Goal: Task Accomplishment & Management: Complete application form

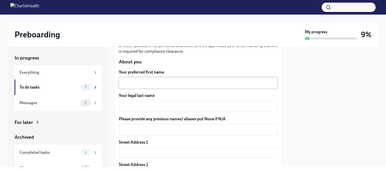
scroll to position [60, 0]
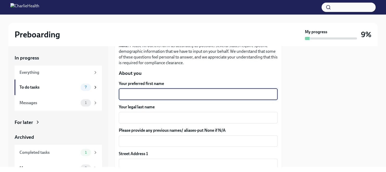
click at [147, 94] on textarea "Your preferred first name" at bounding box center [198, 94] width 153 height 6
type textarea "[PERSON_NAME]"
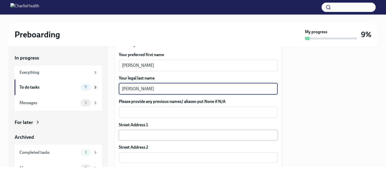
scroll to position [90, 0]
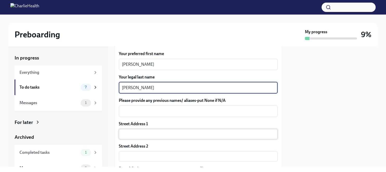
type textarea "[PERSON_NAME]"
click at [159, 133] on input "text" at bounding box center [198, 134] width 159 height 10
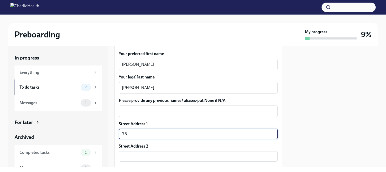
type input "[STREET_ADDRESS][PERSON_NAME]"
type input "98108"
type input "[GEOGRAPHIC_DATA]"
type input "WA"
type input "US"
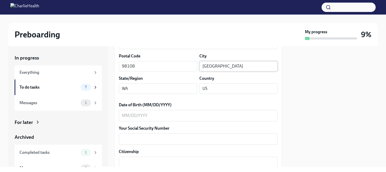
scroll to position [210, 0]
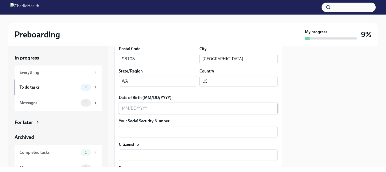
click at [130, 108] on textarea "Date of Birth (MM/DD/YYYY)" at bounding box center [198, 108] width 153 height 6
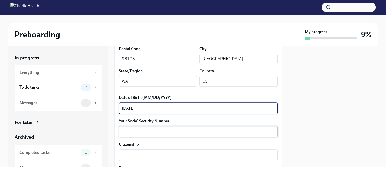
type textarea "[DATE]"
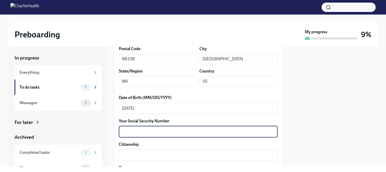
click at [131, 129] on textarea "Your Social Security Number" at bounding box center [198, 132] width 153 height 6
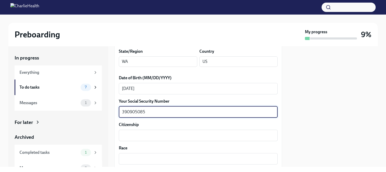
scroll to position [239, 0]
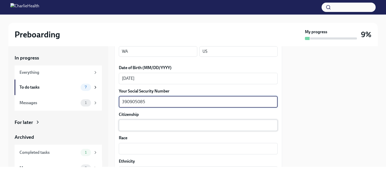
type textarea "390905085"
click at [153, 127] on textarea "Citizenship" at bounding box center [198, 125] width 153 height 6
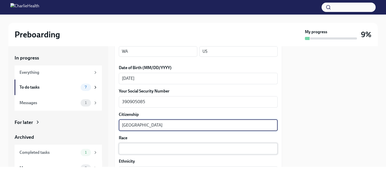
type textarea "[GEOGRAPHIC_DATA]"
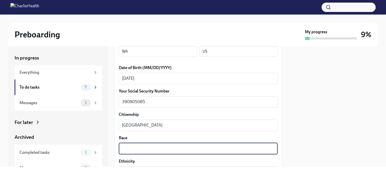
click at [151, 148] on textarea "Race" at bounding box center [198, 149] width 153 height 6
type textarea "White"
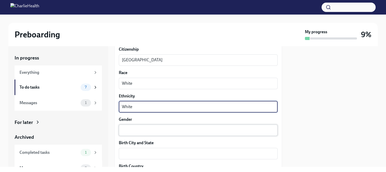
type textarea "White"
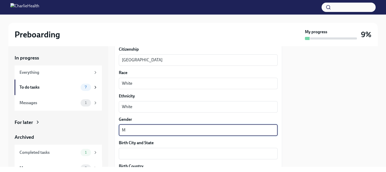
type textarea "M"
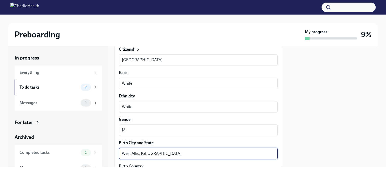
type textarea "West Allis, [GEOGRAPHIC_DATA]"
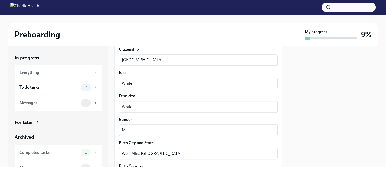
scroll to position [375, 0]
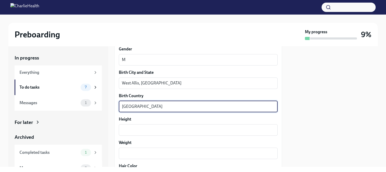
type textarea "[GEOGRAPHIC_DATA]"
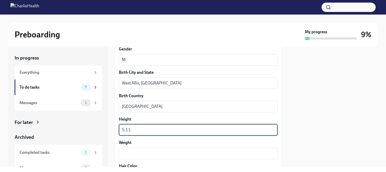
type textarea "5,11"
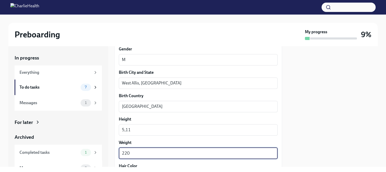
type textarea "220"
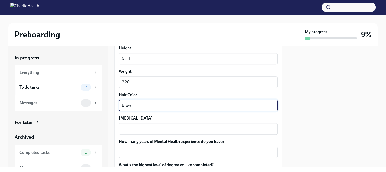
scroll to position [457, 0]
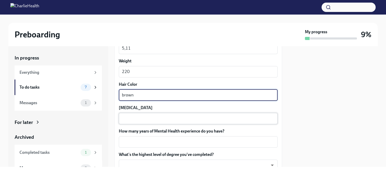
type textarea "brown"
click at [130, 121] on textarea "[MEDICAL_DATA]" at bounding box center [198, 118] width 153 height 6
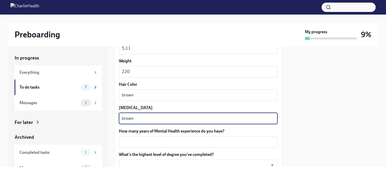
type textarea "brown"
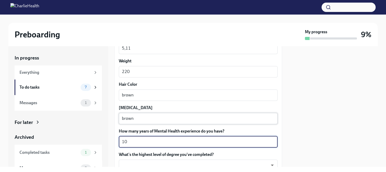
type textarea "10"
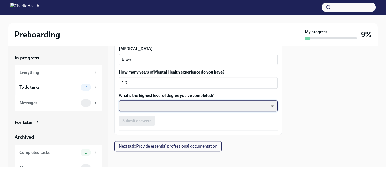
scroll to position [517, 0]
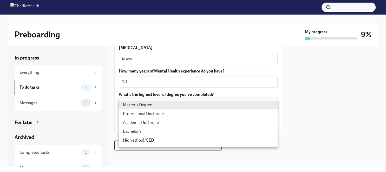
click at [187, 106] on body "Preboarding My progress 9% In progress Everything To do tasks 7 Messages 1 For …" at bounding box center [193, 86] width 386 height 172
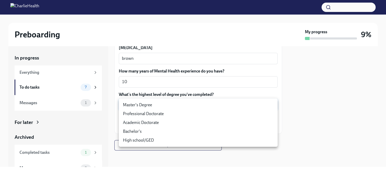
click at [163, 101] on li "Master's Degree" at bounding box center [198, 105] width 159 height 9
type input "2vBr-ghkD"
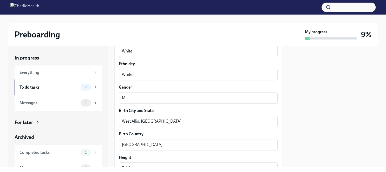
scroll to position [307, 0]
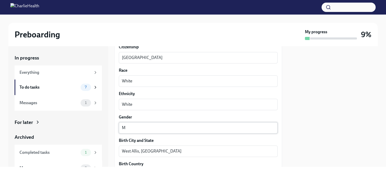
click at [137, 126] on textarea "M" at bounding box center [198, 128] width 153 height 6
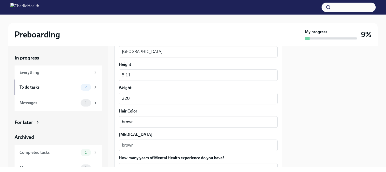
scroll to position [517, 0]
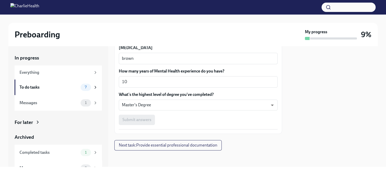
type textarea "[DEMOGRAPHIC_DATA]"
click at [151, 121] on div "Submit answers" at bounding box center [198, 120] width 159 height 10
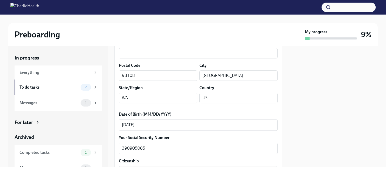
scroll to position [157, 0]
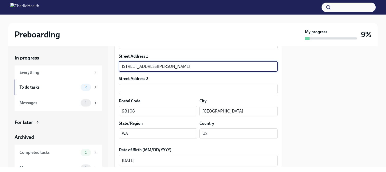
drag, startPoint x: 175, startPoint y: 69, endPoint x: 105, endPoint y: 63, distance: 70.4
click at [119, 63] on input "[STREET_ADDRESS][PERSON_NAME]" at bounding box center [198, 66] width 159 height 10
type input "[STREET_ADDRESS][PERSON_NAME]"
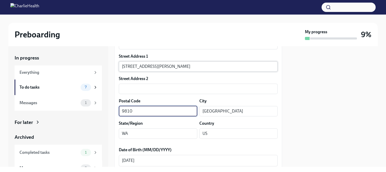
type input "98108"
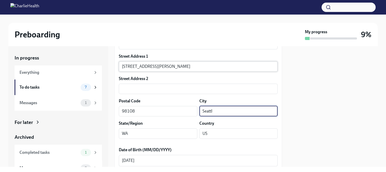
type input "Seattl"
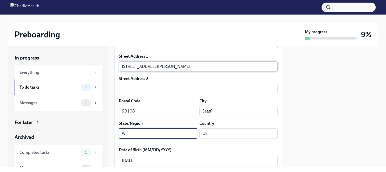
type input "WA"
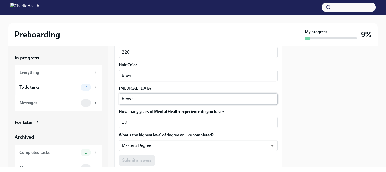
scroll to position [517, 0]
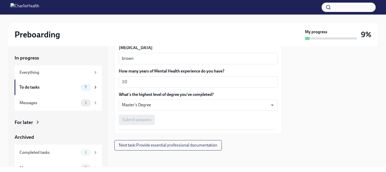
type input "[GEOGRAPHIC_DATA]"
click at [133, 120] on div "Submit answers" at bounding box center [198, 120] width 159 height 10
click at [178, 141] on button "Next task : Provide essential professional documentation" at bounding box center [167, 145] width 107 height 10
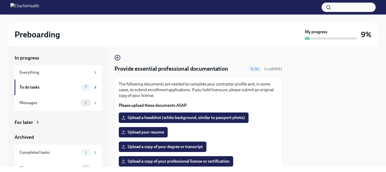
click at [225, 117] on span "Upload a headshot (white background, similar to passport photo)" at bounding box center [183, 117] width 122 height 5
click at [0, 0] on input "Upload a headshot (white background, similar to passport photo)" at bounding box center [0, 0] width 0 height 0
click at [158, 150] on label "Upload a copy of your degree or transcript" at bounding box center [163, 147] width 88 height 10
click at [0, 0] on input "Upload a copy of your degree or transcript" at bounding box center [0, 0] width 0 height 0
click at [140, 130] on span "Upload your resume" at bounding box center [143, 132] width 42 height 5
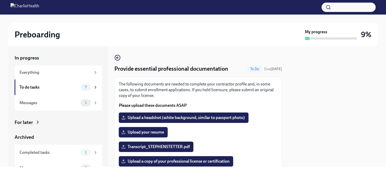
click at [0, 0] on input "Upload your resume" at bounding box center [0, 0] width 0 height 0
click at [159, 131] on span "Upload your resume" at bounding box center [143, 132] width 42 height 5
click at [0, 0] on input "Upload your resume" at bounding box center [0, 0] width 0 height 0
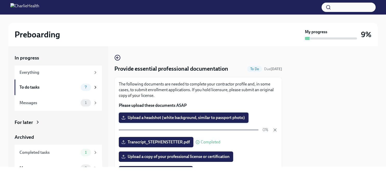
click at [212, 116] on span "Upload a headshot (white background, similar to passport photo)" at bounding box center [183, 117] width 122 height 5
click at [0, 0] on input "Upload a headshot (white background, similar to passport photo)" at bounding box center [0, 0] width 0 height 0
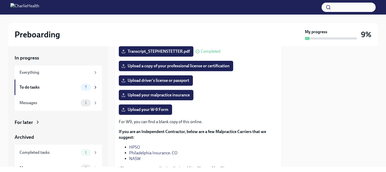
scroll to position [90, 0]
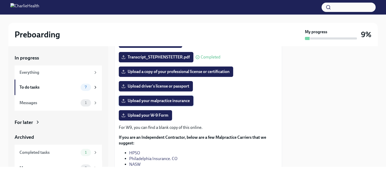
click at [171, 100] on span "Upload your malpractice insurance" at bounding box center [155, 100] width 67 height 5
click at [0, 0] on input "Upload your malpractice insurance" at bounding box center [0, 0] width 0 height 0
click at [155, 117] on span "Upload your W-9 Form" at bounding box center [145, 115] width 46 height 5
click at [0, 0] on input "Upload your W-9 Form" at bounding box center [0, 0] width 0 height 0
click at [145, 115] on span "Upload your W-9 Form" at bounding box center [145, 115] width 46 height 5
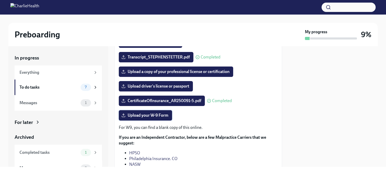
click at [0, 0] on input "Upload your W-9 Form" at bounding box center [0, 0] width 0 height 0
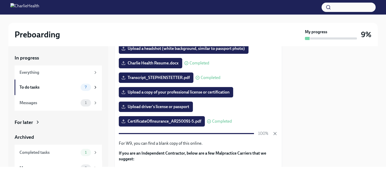
scroll to position [60, 0]
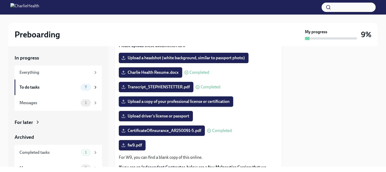
click at [223, 103] on span "Upload a copy of your professional license or certification" at bounding box center [175, 101] width 107 height 5
click at [0, 0] on input "Upload a copy of your professional license or certification" at bounding box center [0, 0] width 0 height 0
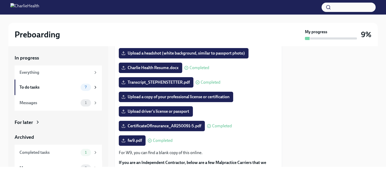
scroll to position [53, 0]
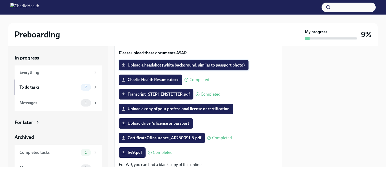
click at [158, 63] on span "Upload a headshot (white background, similar to passport photo)" at bounding box center [183, 65] width 122 height 5
click at [0, 0] on input "Upload a headshot (white background, similar to passport photo)" at bounding box center [0, 0] width 0 height 0
click at [167, 124] on span "Upload driver's license or passport" at bounding box center [155, 123] width 67 height 5
click at [0, 0] on input "Upload driver's license or passport" at bounding box center [0, 0] width 0 height 0
click at [158, 122] on span "Upload driver's license or passport" at bounding box center [155, 123] width 67 height 5
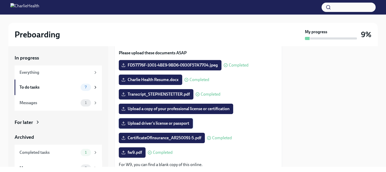
click at [0, 0] on input "Upload driver's license or passport" at bounding box center [0, 0] width 0 height 0
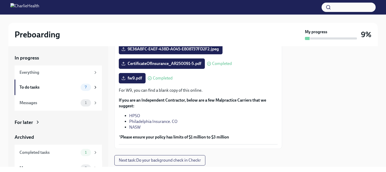
scroll to position [142, 0]
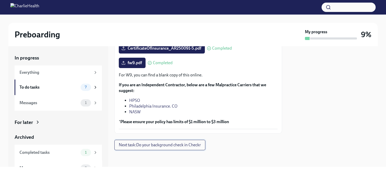
click at [185, 144] on span "Next task : Do your background check in Checkr" at bounding box center [160, 144] width 82 height 5
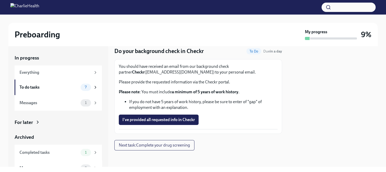
scroll to position [18, 0]
click at [191, 121] on span "I've provided all requested info in Checkr" at bounding box center [158, 119] width 73 height 5
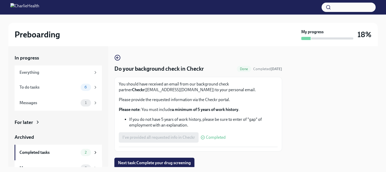
scroll to position [18, 0]
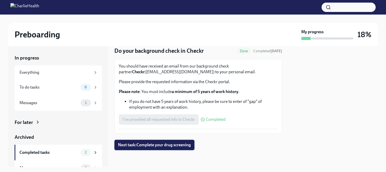
click at [166, 145] on span "Next task : Complete your drug screening" at bounding box center [154, 144] width 73 height 5
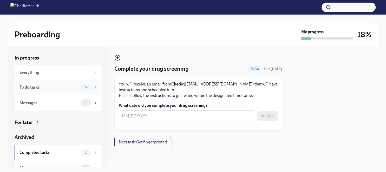
click at [95, 88] on icon at bounding box center [95, 87] width 5 height 5
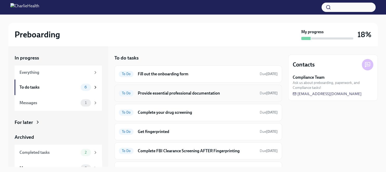
click at [187, 95] on h6 "Provide essential professional documentation" at bounding box center [197, 93] width 118 height 6
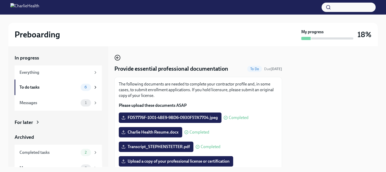
click at [117, 59] on icon "button" at bounding box center [116, 58] width 1 height 2
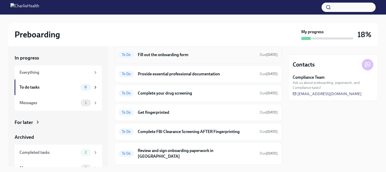
scroll to position [28, 0]
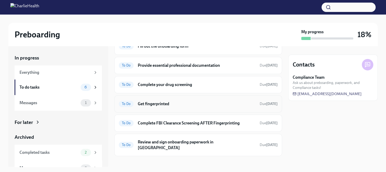
click at [158, 101] on h6 "Get fingerprinted" at bounding box center [197, 104] width 118 height 6
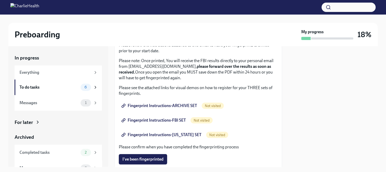
scroll to position [60, 0]
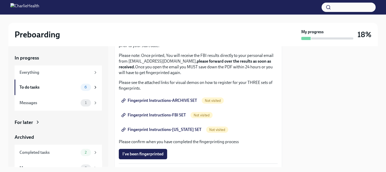
click at [175, 100] on span "Fingerprint Instructions-ARCHIVE SET" at bounding box center [159, 100] width 75 height 5
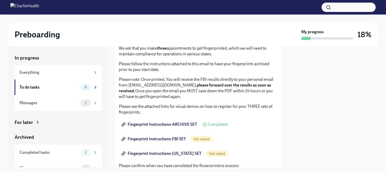
scroll to position [30, 0]
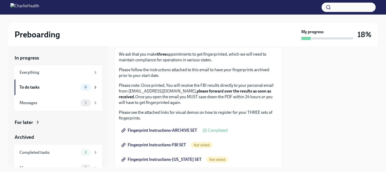
click at [205, 145] on span "Not visited" at bounding box center [202, 145] width 22 height 4
click at [170, 145] on span "Fingerprint Instructions-FBI SET" at bounding box center [153, 144] width 63 height 5
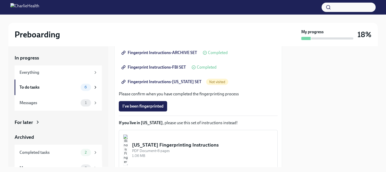
scroll to position [120, 0]
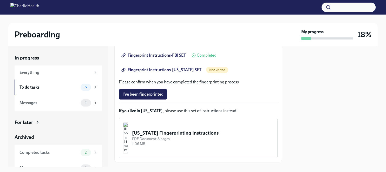
click at [167, 54] on span "Fingerprint Instructions-FBI SET" at bounding box center [153, 55] width 63 height 5
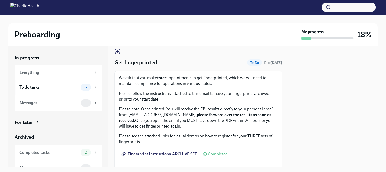
scroll to position [0, 0]
